Goal: Information Seeking & Learning: Learn about a topic

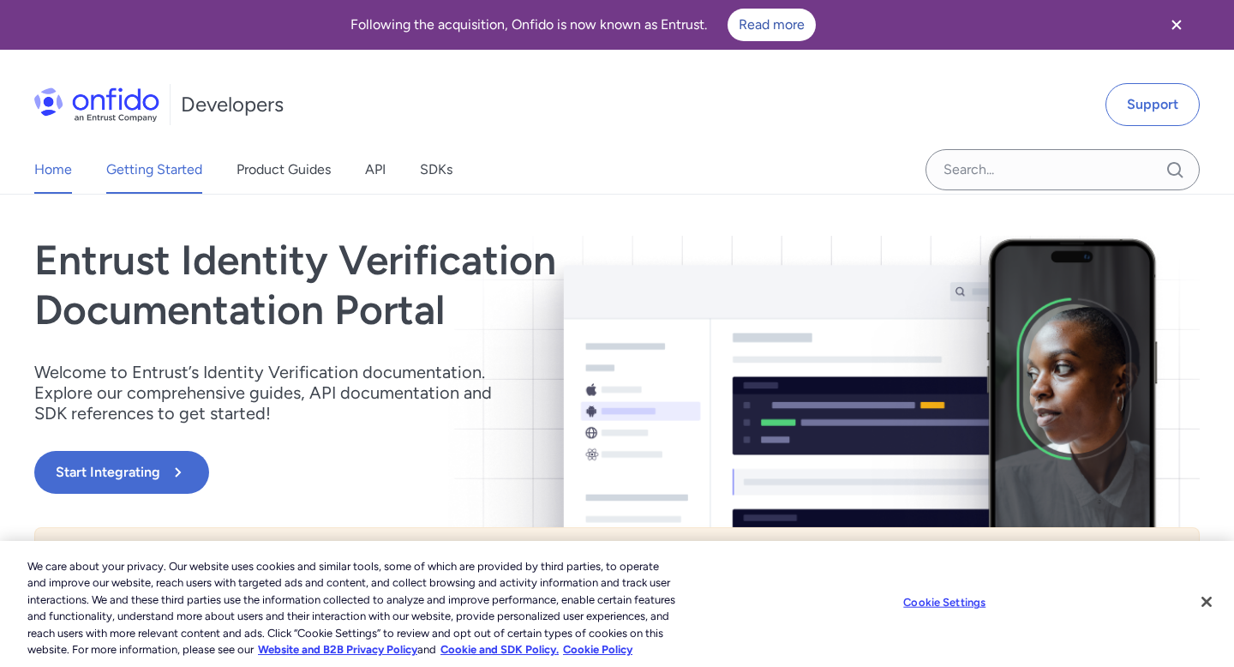
click at [154, 176] on link "Getting Started" at bounding box center [154, 170] width 96 height 48
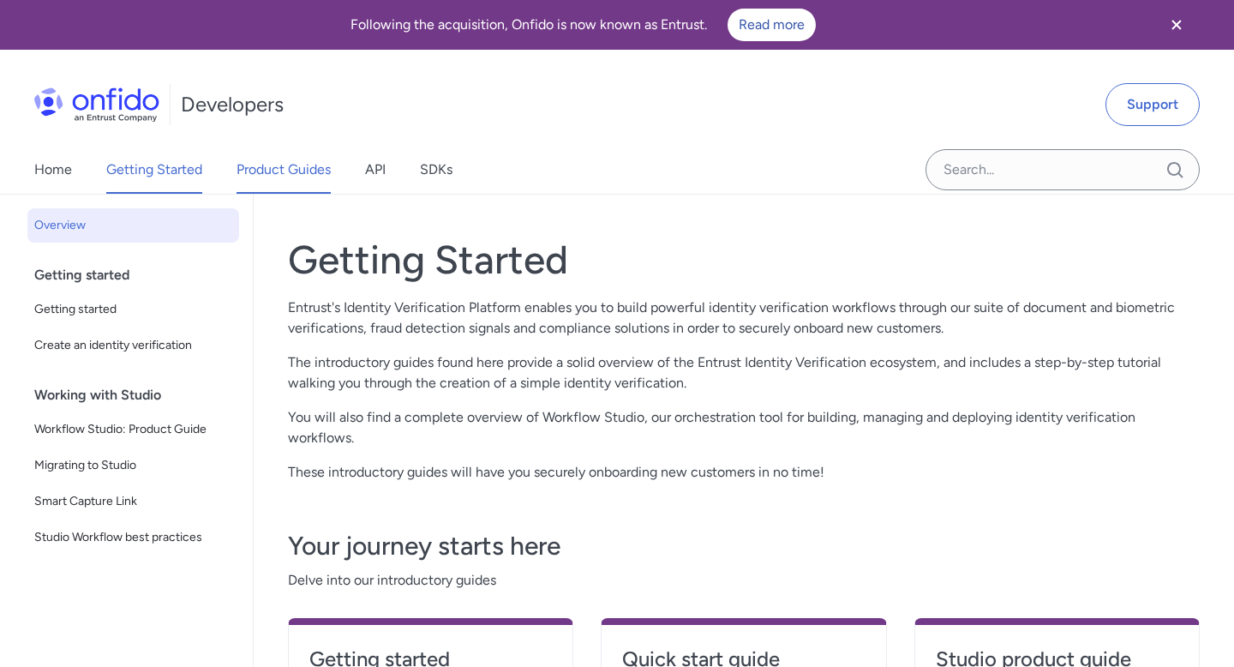
click at [299, 172] on link "Product Guides" at bounding box center [284, 170] width 94 height 48
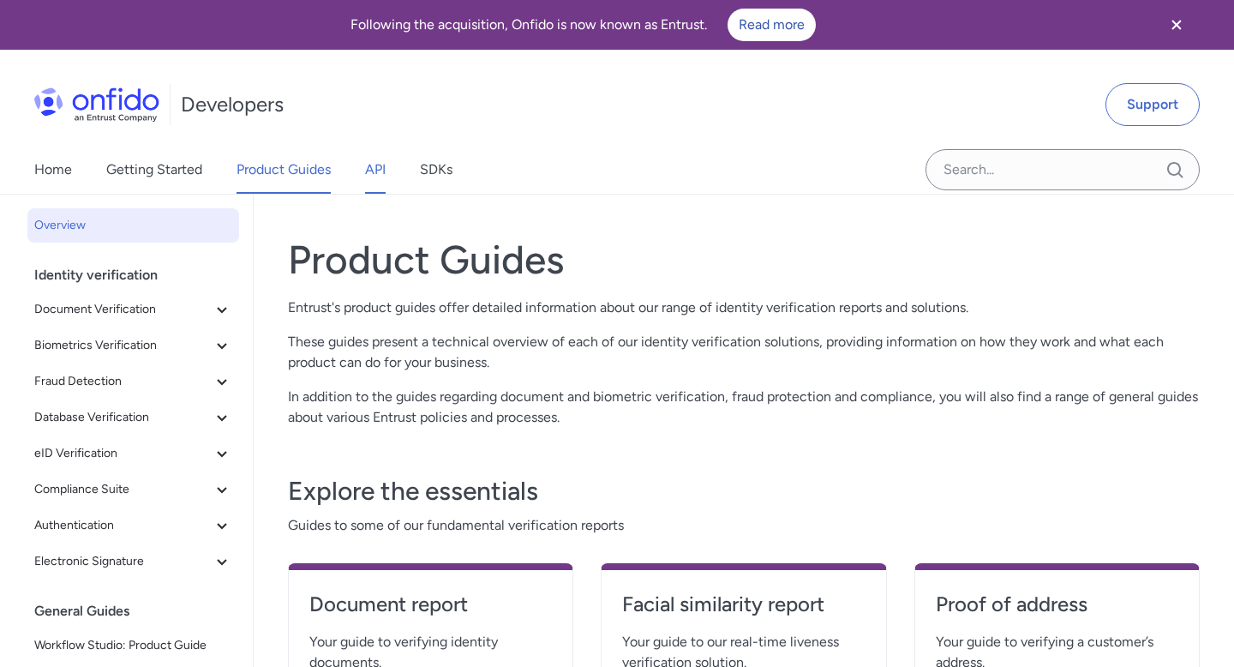
click at [368, 175] on link "API" at bounding box center [375, 170] width 21 height 48
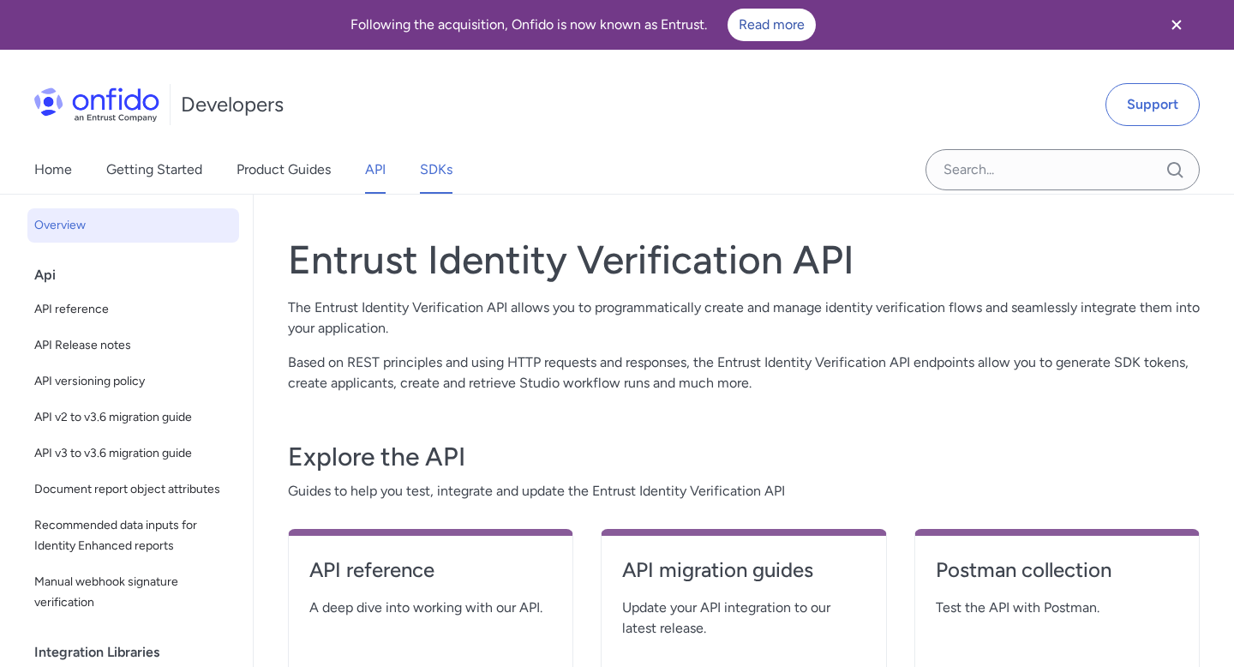
click at [445, 169] on link "SDKs" at bounding box center [436, 170] width 33 height 48
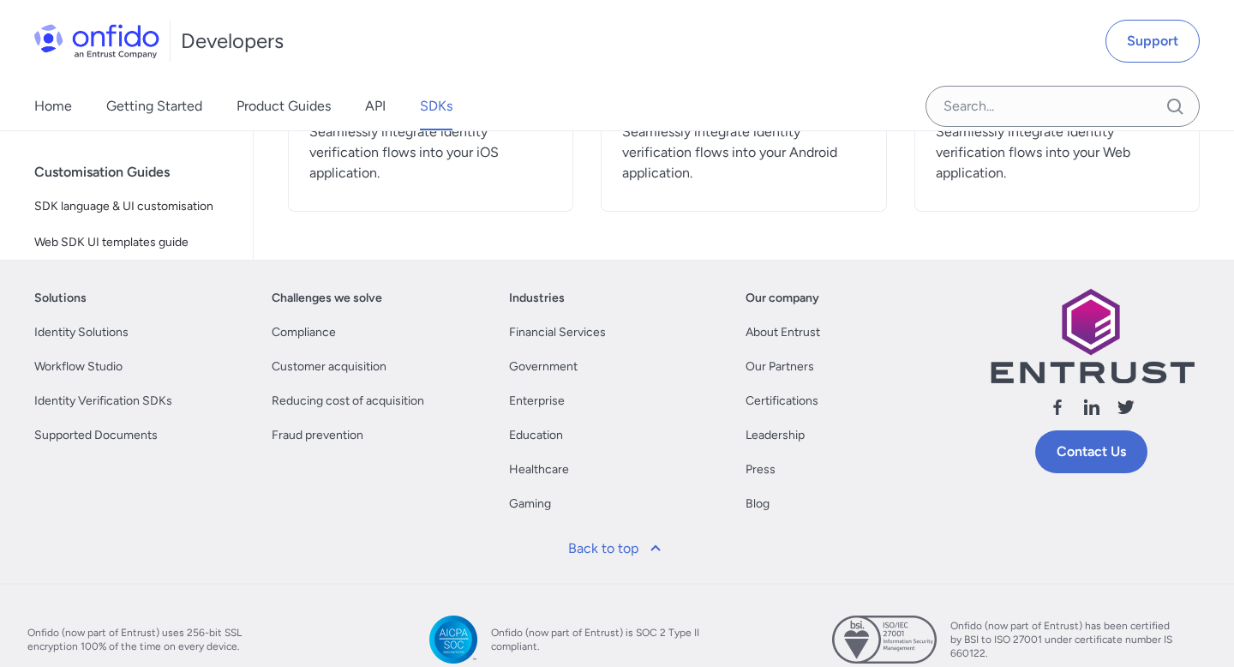
scroll to position [933, 0]
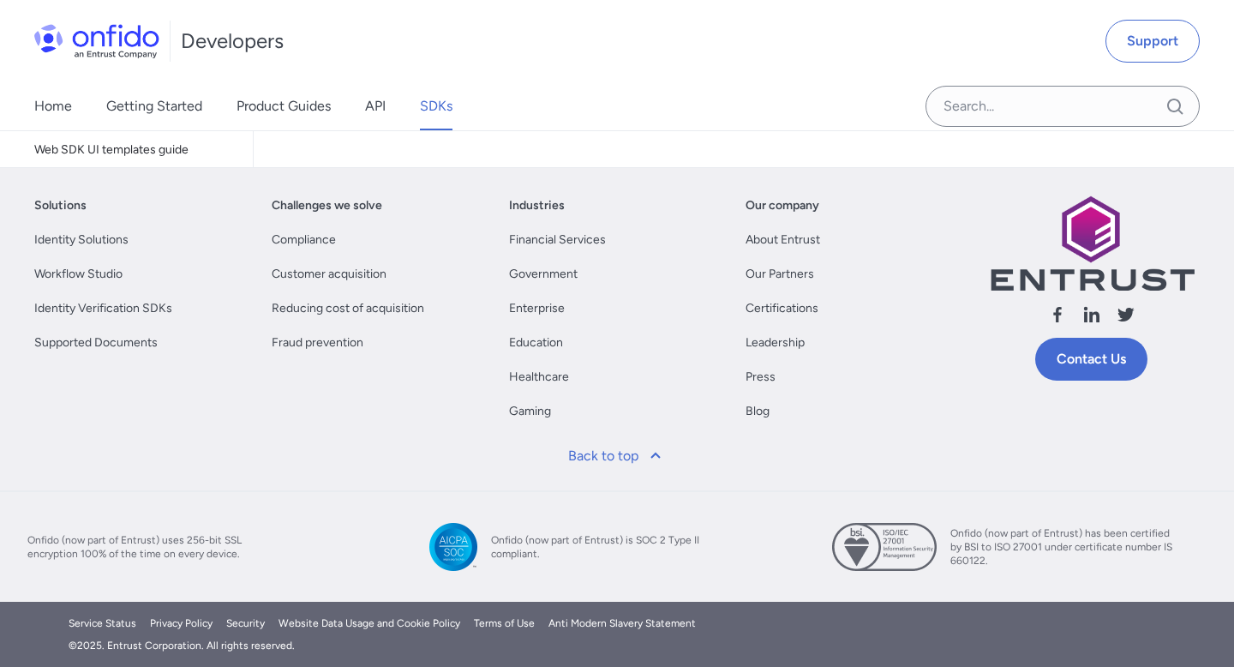
click at [554, 389] on div "Industries Financial Services Government Enterprise Education Healthcare Gaming" at bounding box center [617, 315] width 217 height 240
click at [554, 381] on link "Healthcare" at bounding box center [539, 377] width 60 height 21
